Goal: Find specific page/section: Find specific page/section

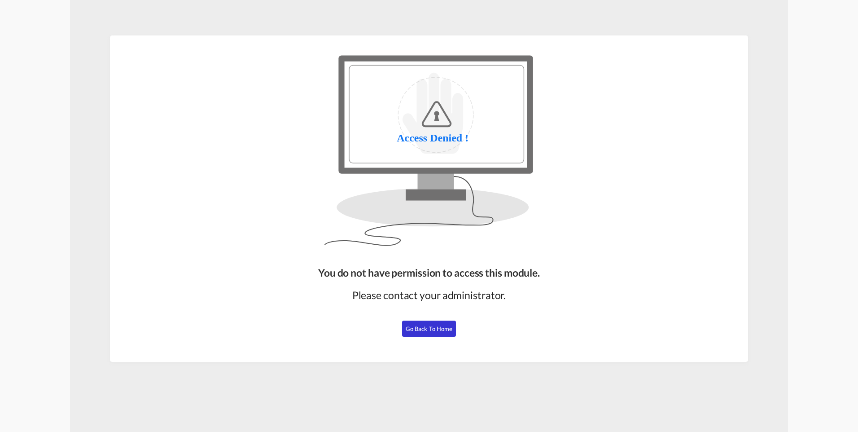
click at [421, 323] on button "Go Back to Home" at bounding box center [429, 328] width 54 height 16
